Goal: Task Accomplishment & Management: Manage account settings

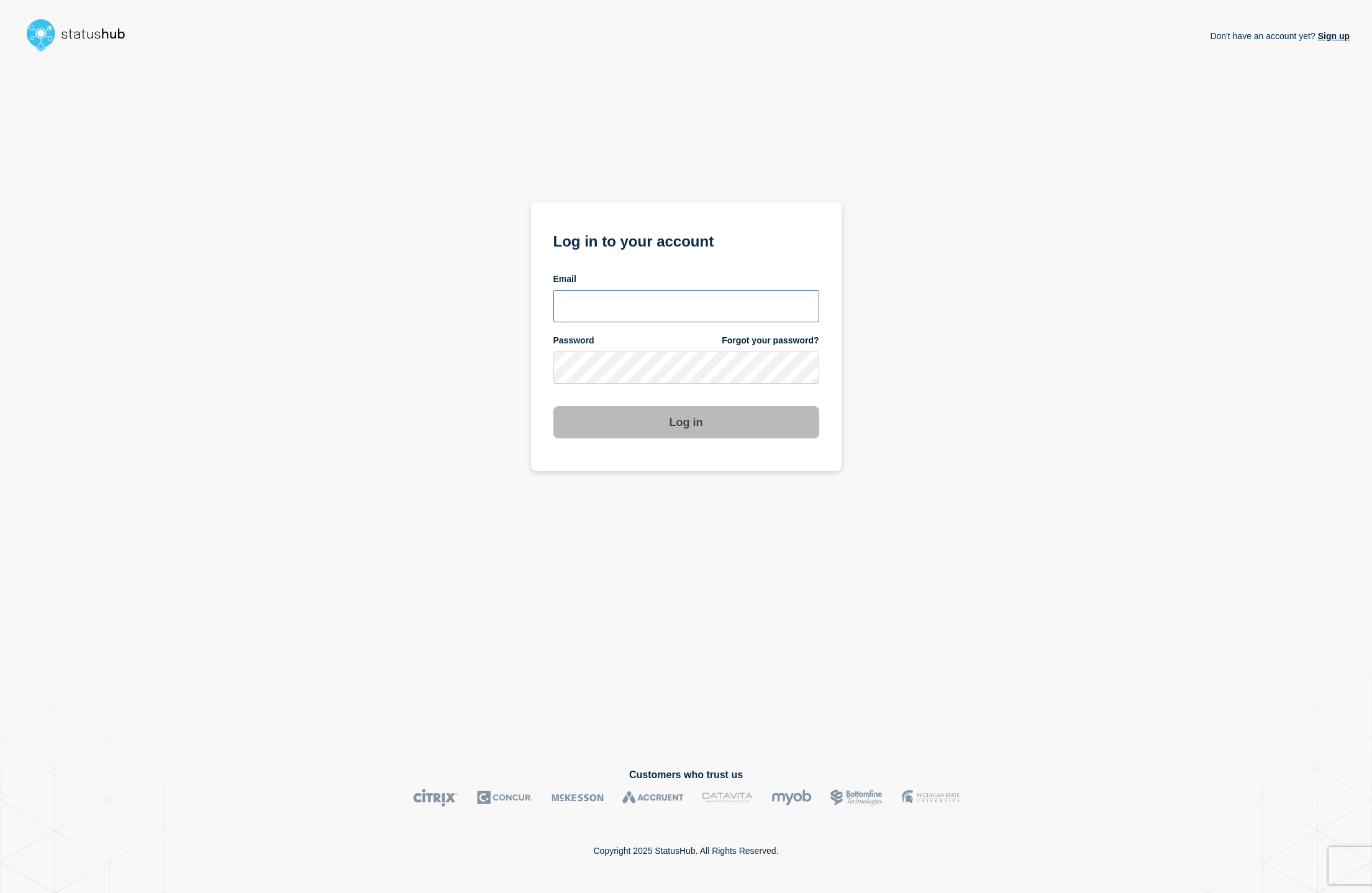
type input "[EMAIL_ADDRESS][DOMAIN_NAME]"
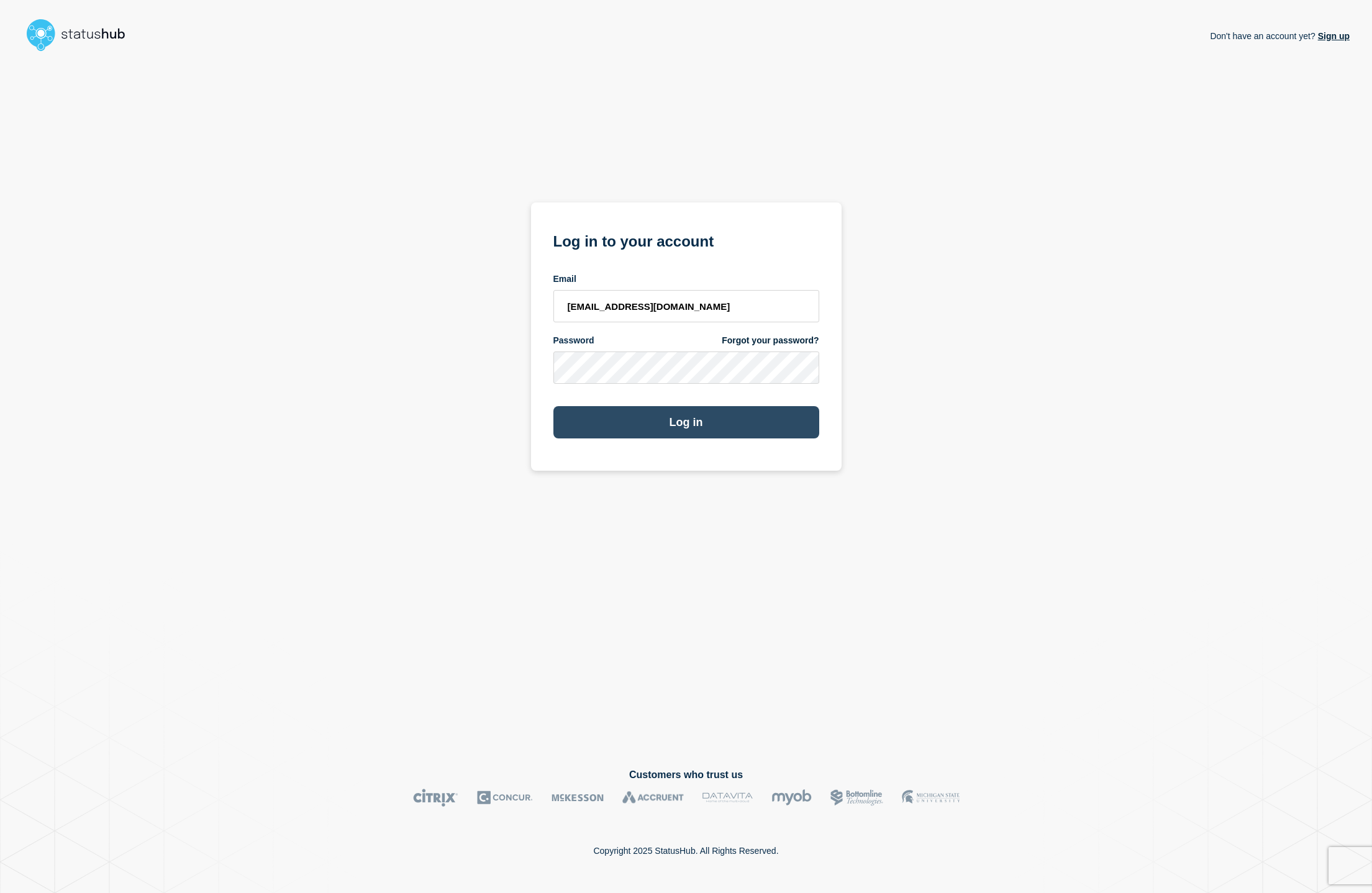
click at [665, 422] on button "Log in" at bounding box center [686, 422] width 266 height 32
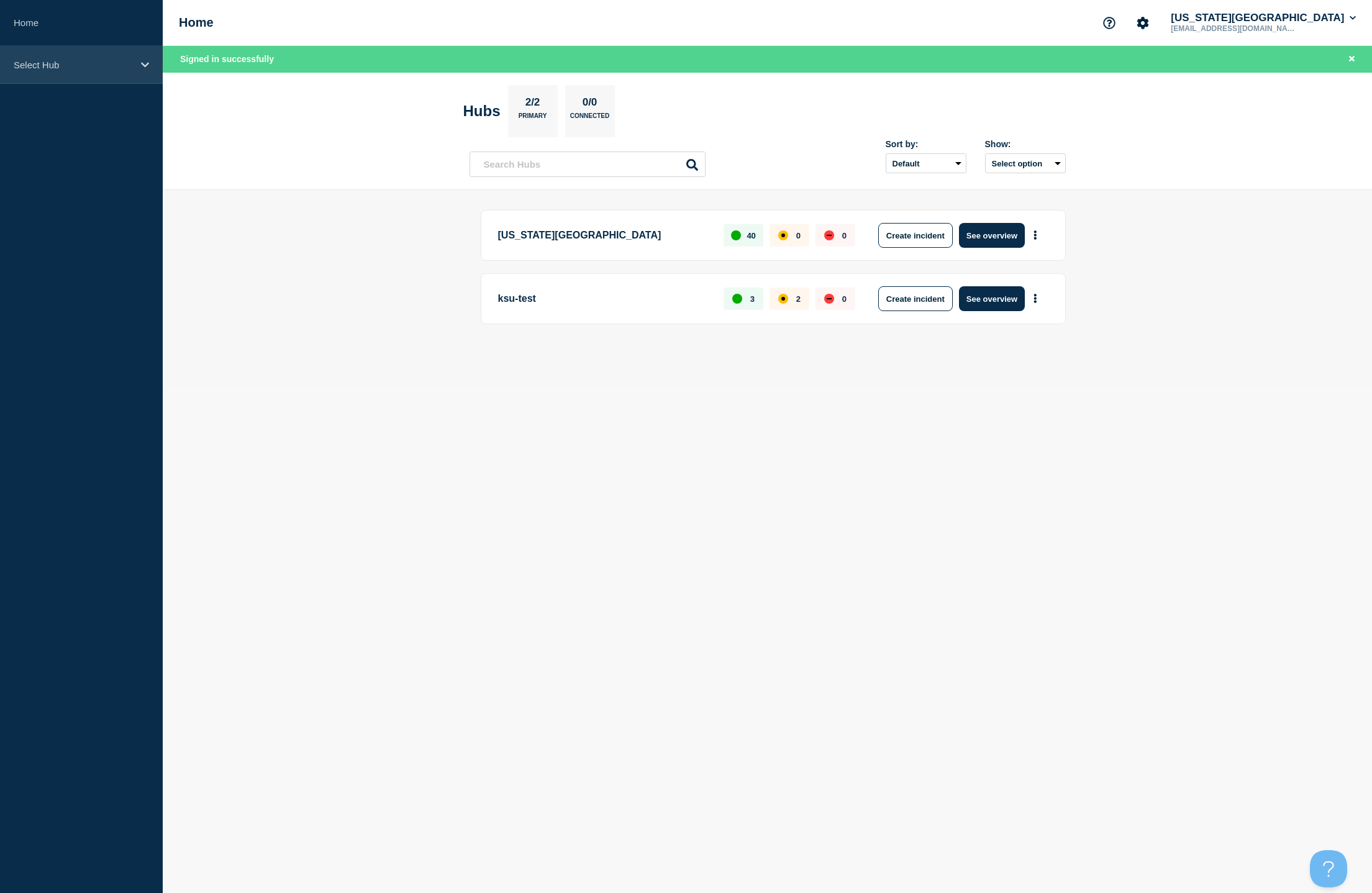
click at [142, 70] on div "Select Hub" at bounding box center [81, 65] width 162 height 38
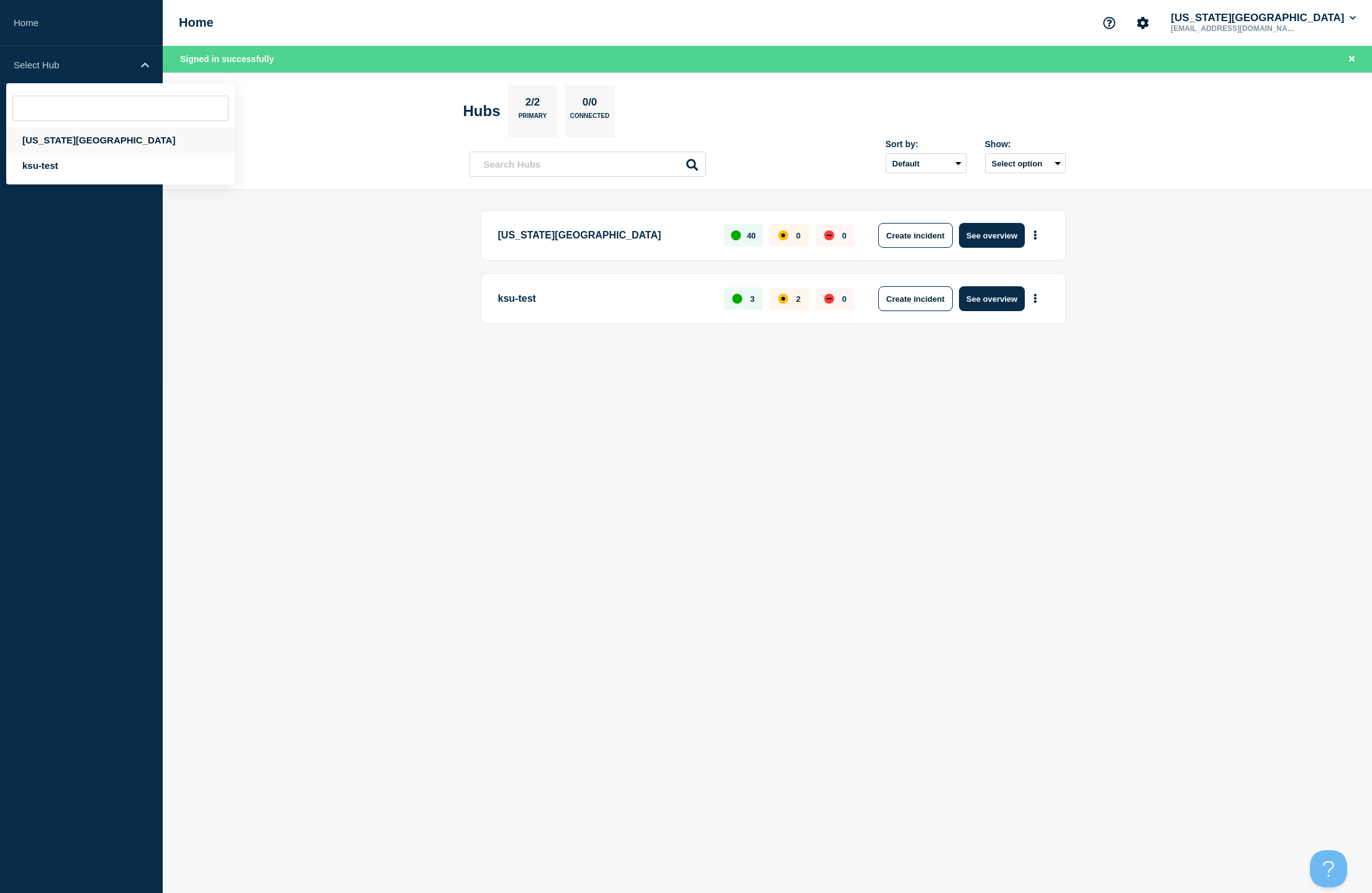
click at [102, 141] on div "[US_STATE][GEOGRAPHIC_DATA]" at bounding box center [120, 140] width 228 height 26
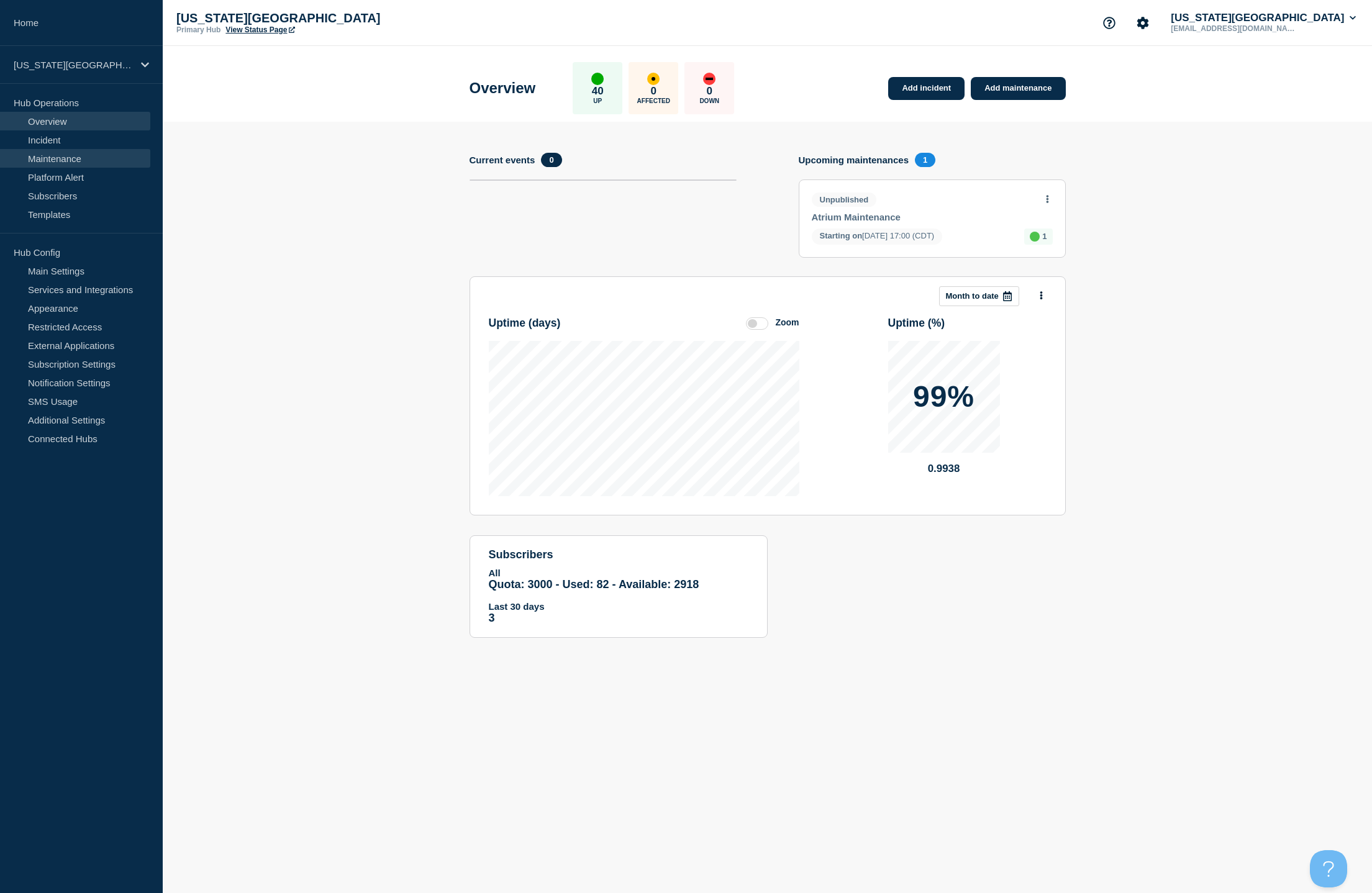
click at [66, 157] on link "Maintenance" at bounding box center [75, 158] width 151 height 18
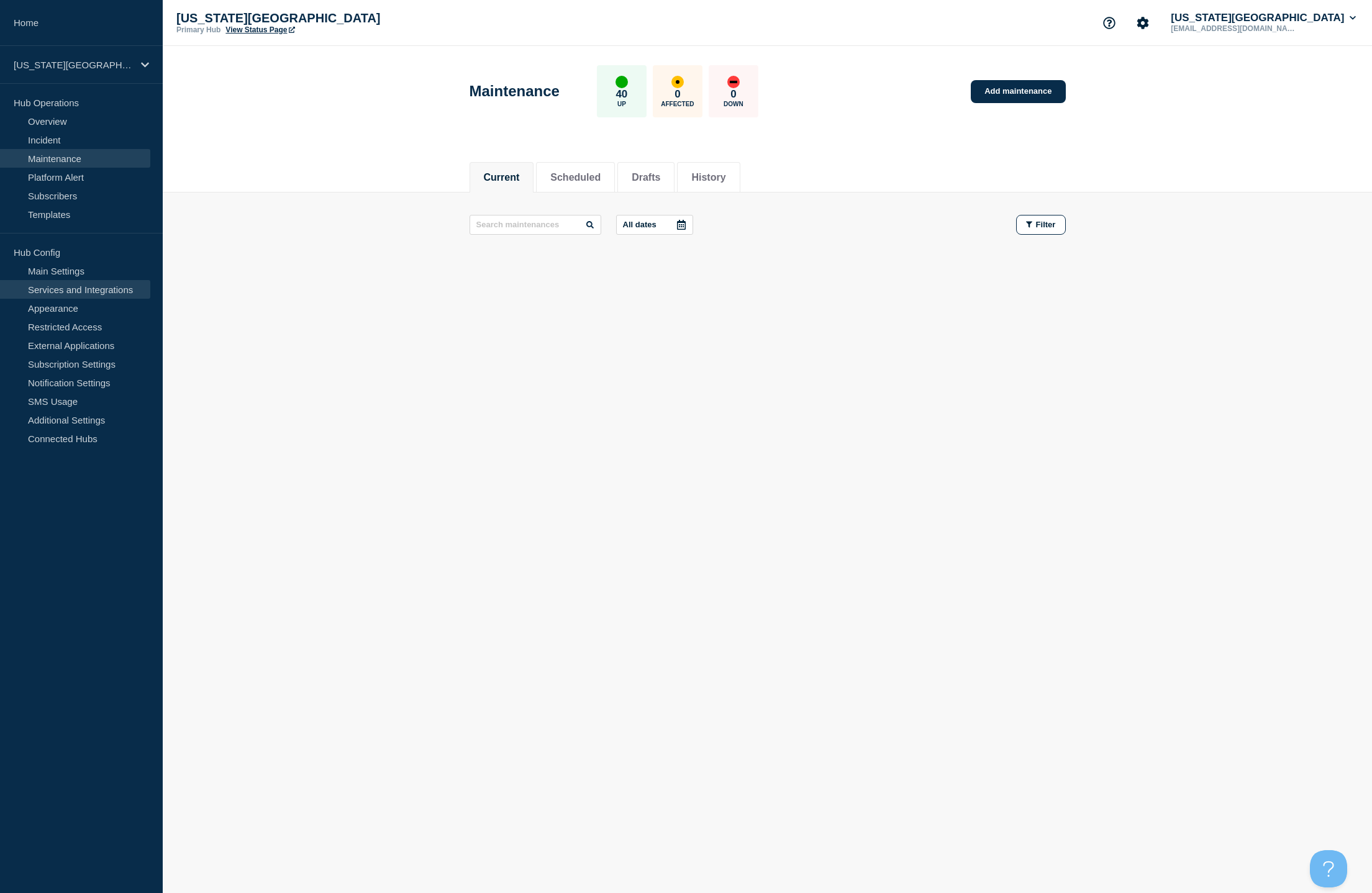
click at [68, 287] on link "Services and Integrations" at bounding box center [75, 289] width 151 height 18
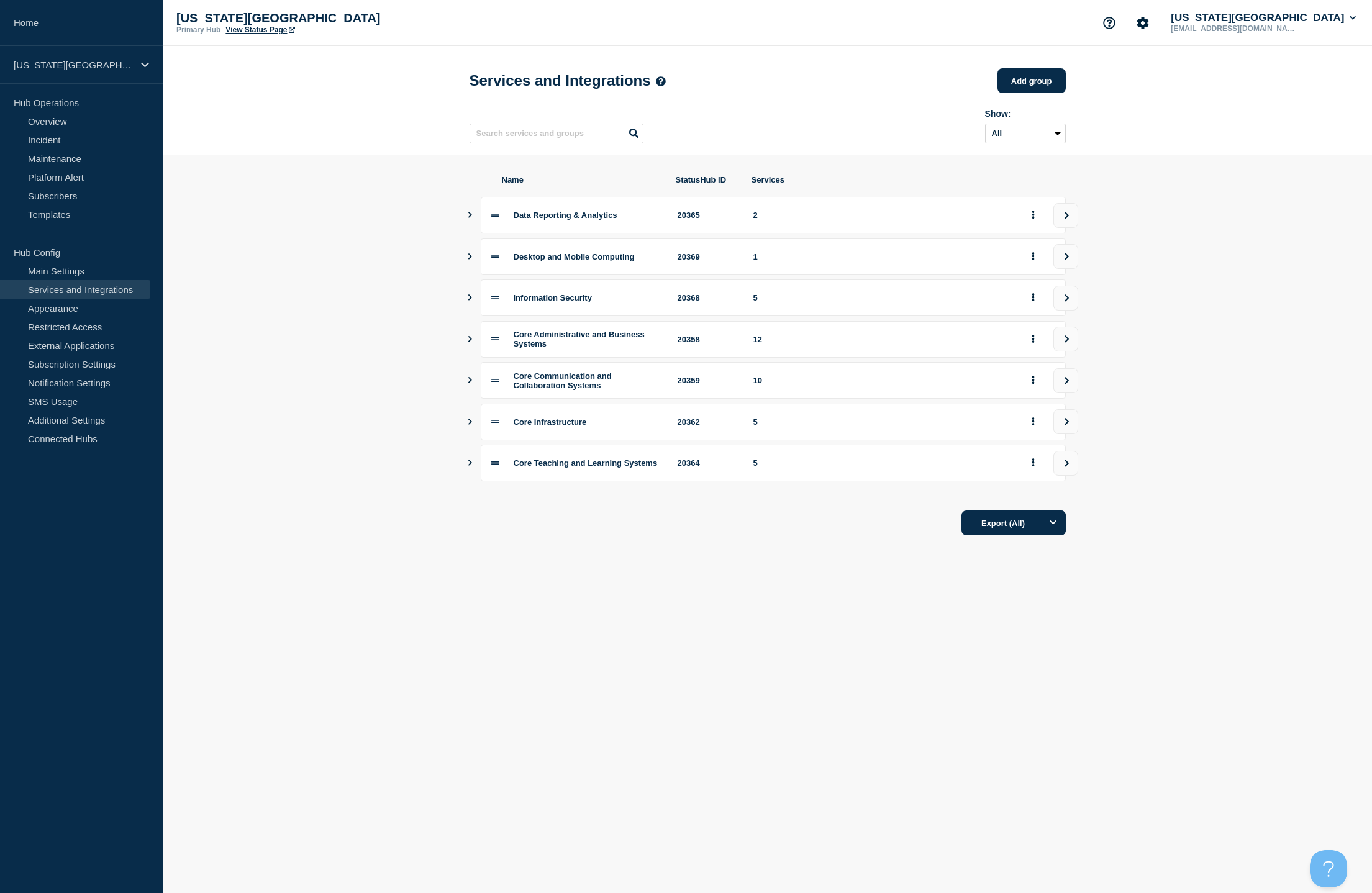
click at [470, 424] on icon "Show services" at bounding box center [469, 422] width 8 height 6
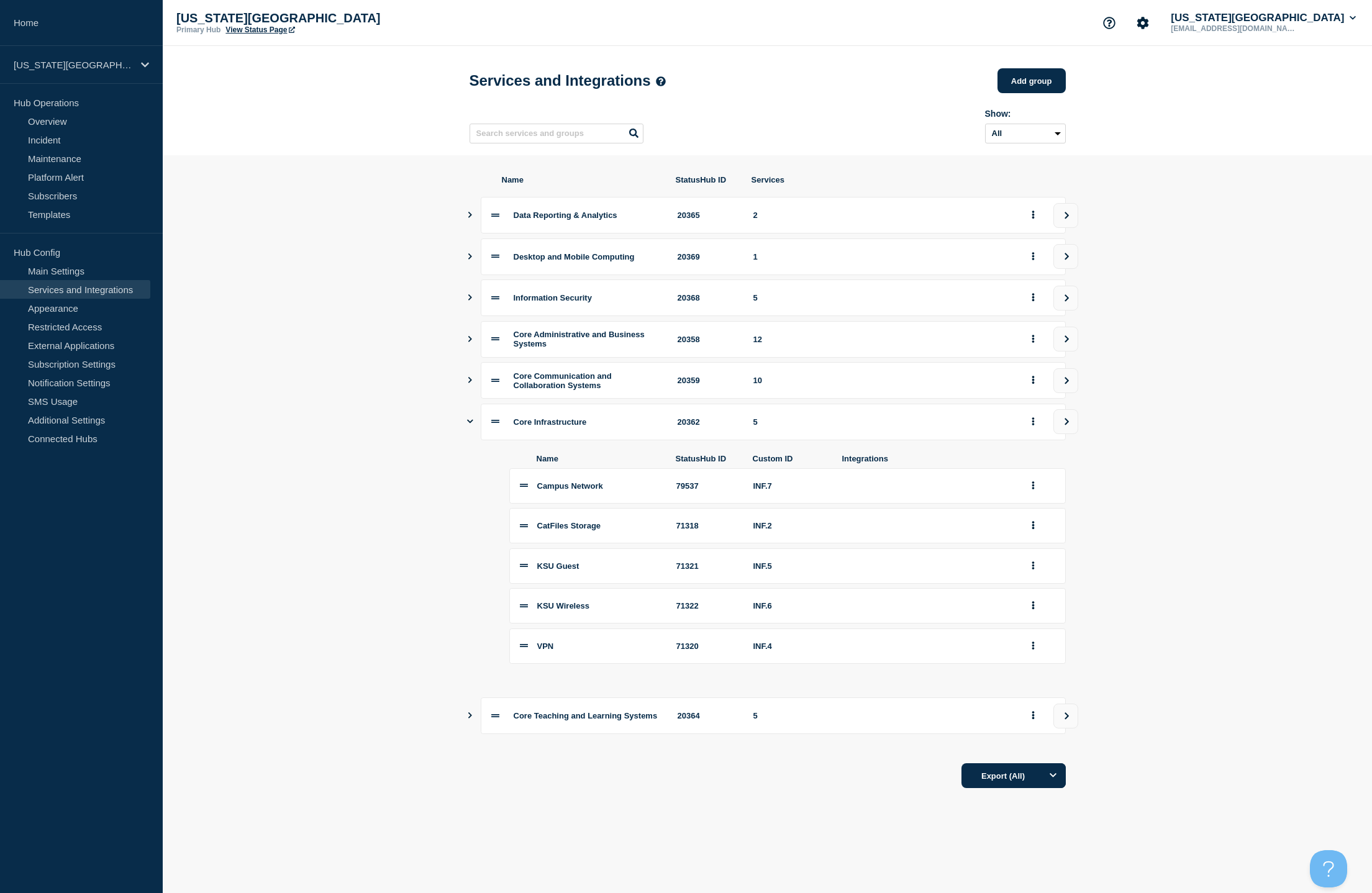
click at [469, 342] on icon "Show services" at bounding box center [469, 339] width 8 height 6
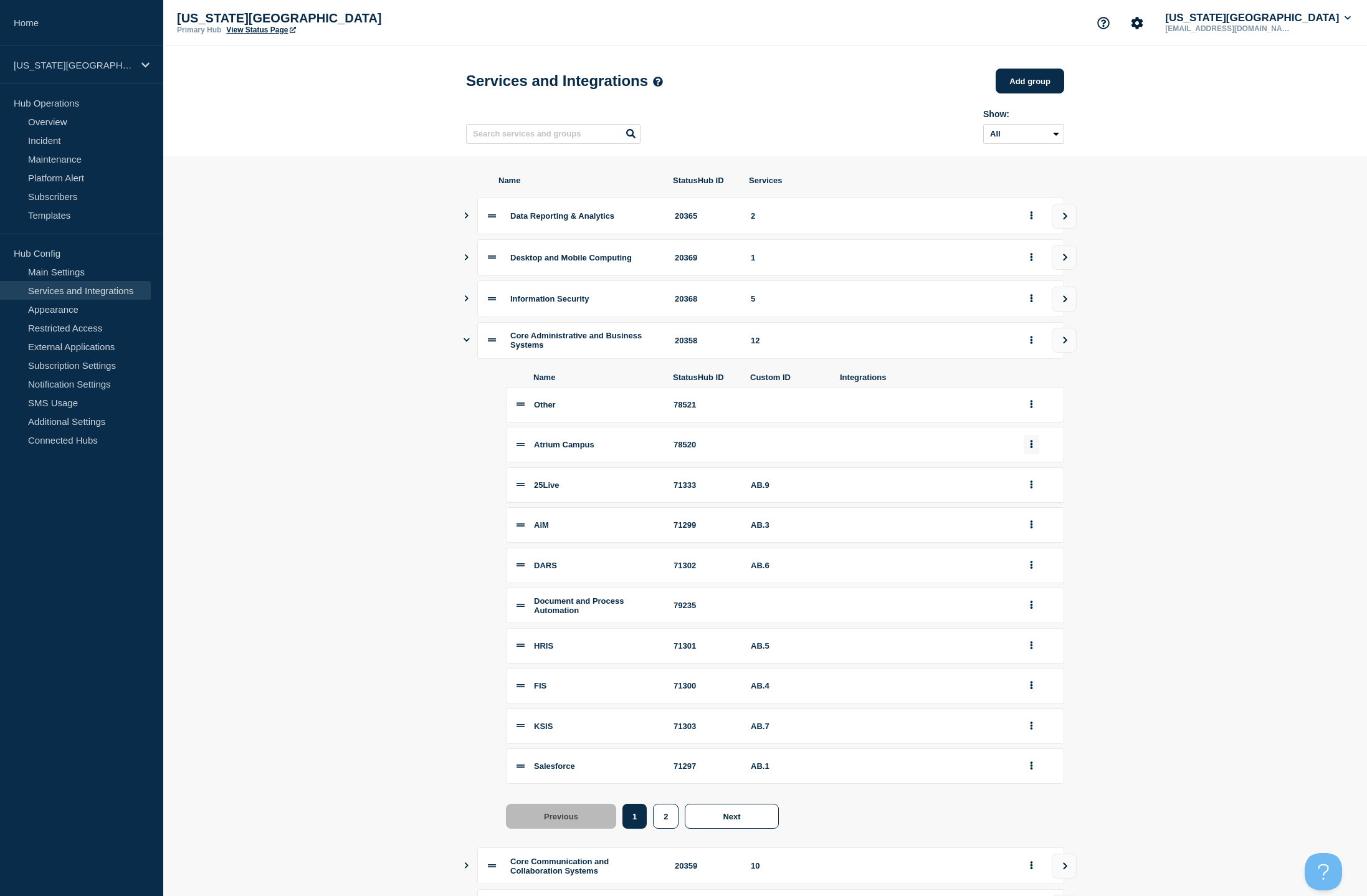
click at [1027, 454] on button "group actions" at bounding box center [1031, 444] width 15 height 19
click at [1023, 478] on button "Edit" at bounding box center [1038, 469] width 63 height 19
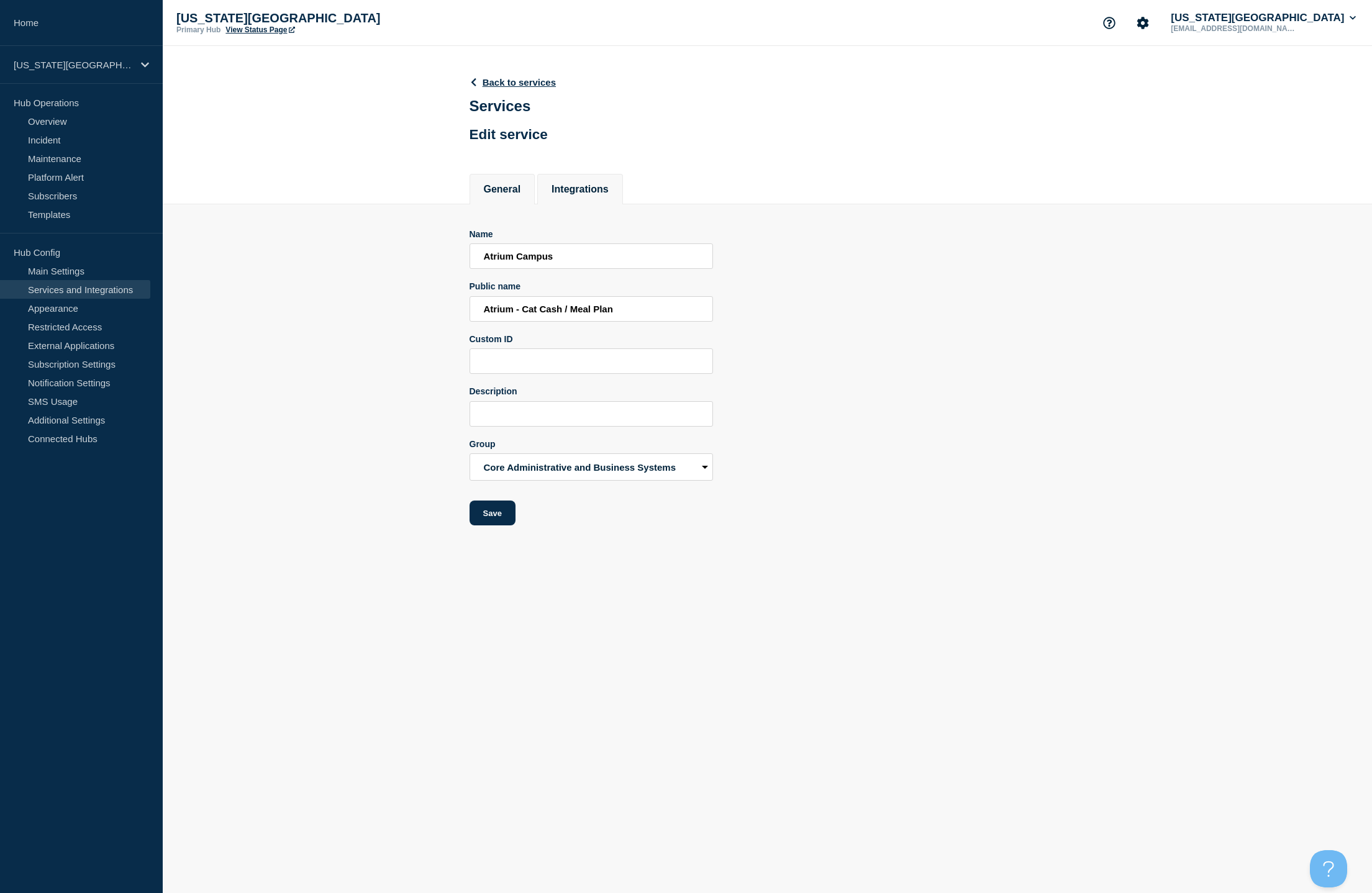
click at [563, 195] on button "Integrations" at bounding box center [580, 189] width 57 height 11
